Goal: Navigation & Orientation: Find specific page/section

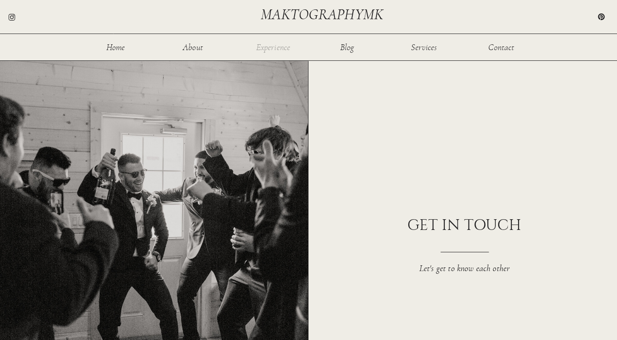
click at [270, 43] on nav "Experience" at bounding box center [273, 47] width 36 height 8
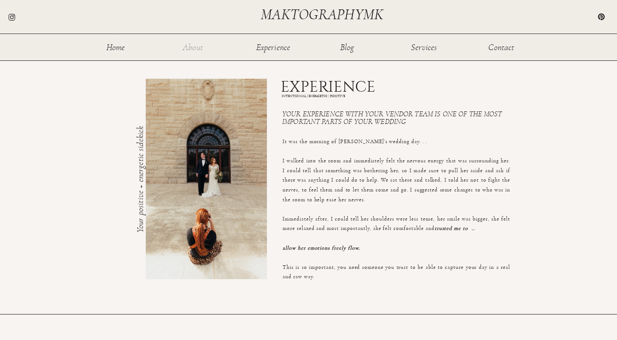
click at [185, 46] on nav "About" at bounding box center [192, 47] width 29 height 8
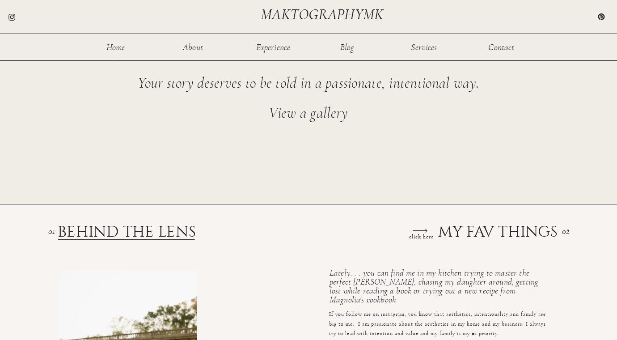
scroll to position [851, 0]
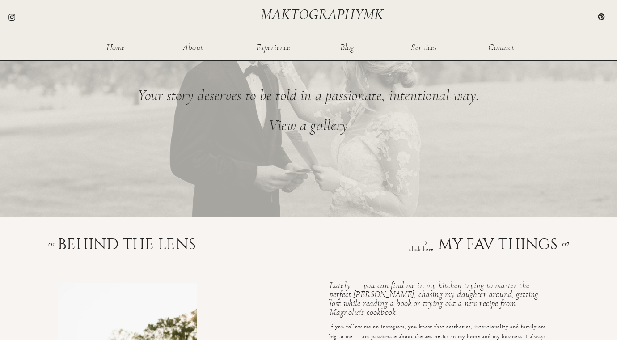
click at [315, 127] on h2 "View a gallery" at bounding box center [308, 132] width 386 height 29
